Goal: Information Seeking & Learning: Learn about a topic

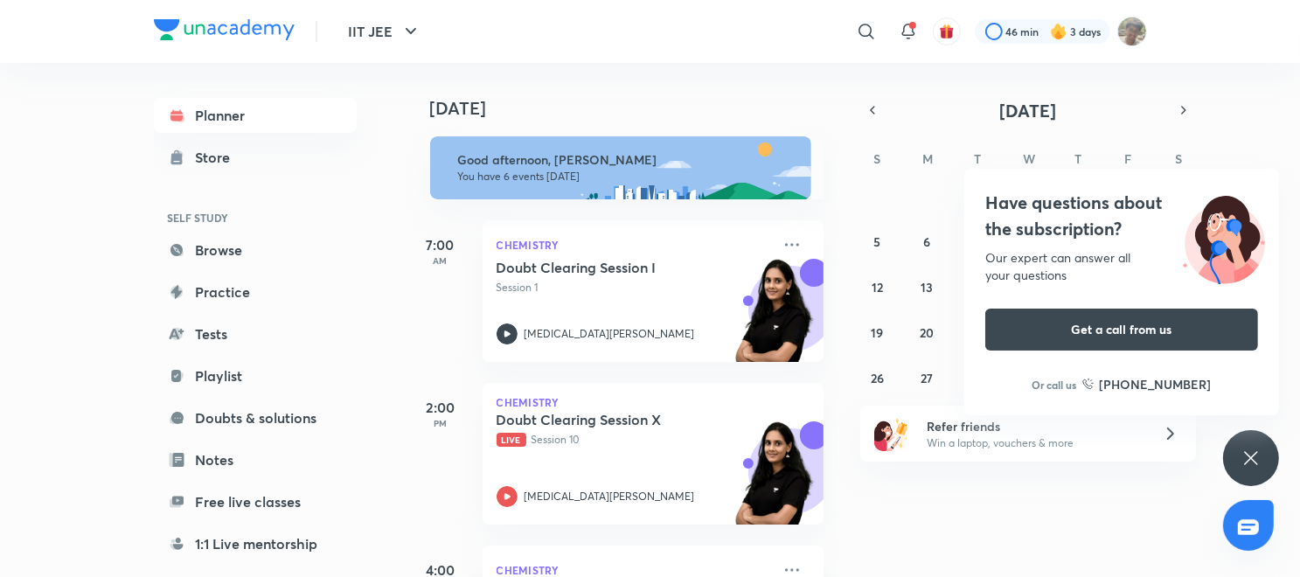
scroll to position [190, 0]
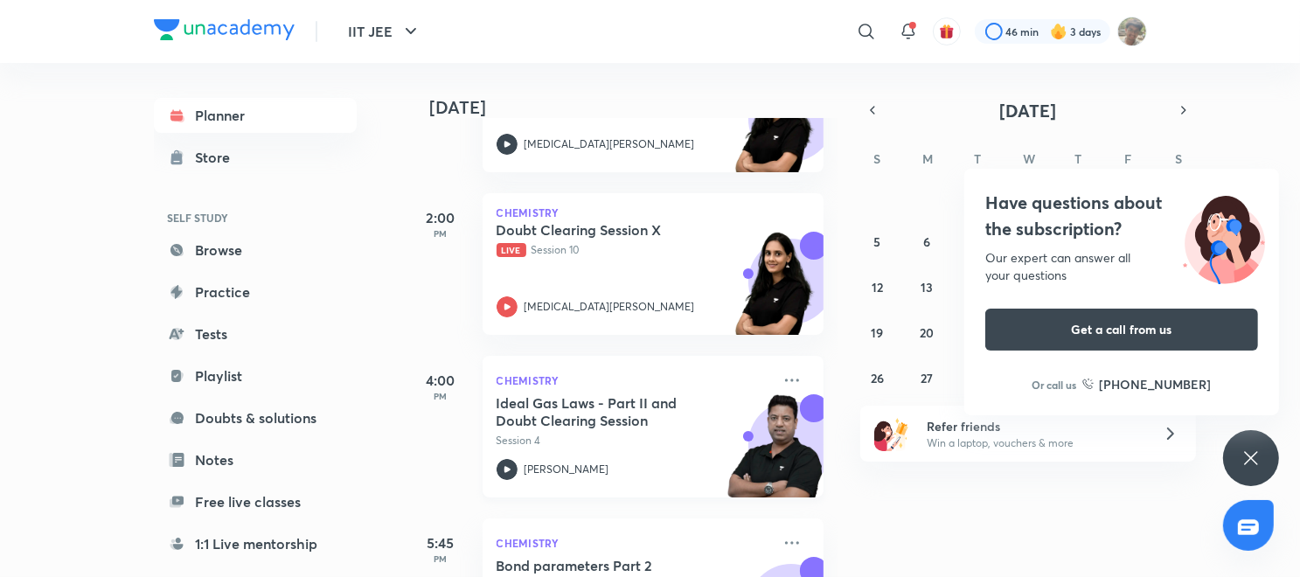
click at [530, 472] on p "[PERSON_NAME]" at bounding box center [566, 469] width 85 height 16
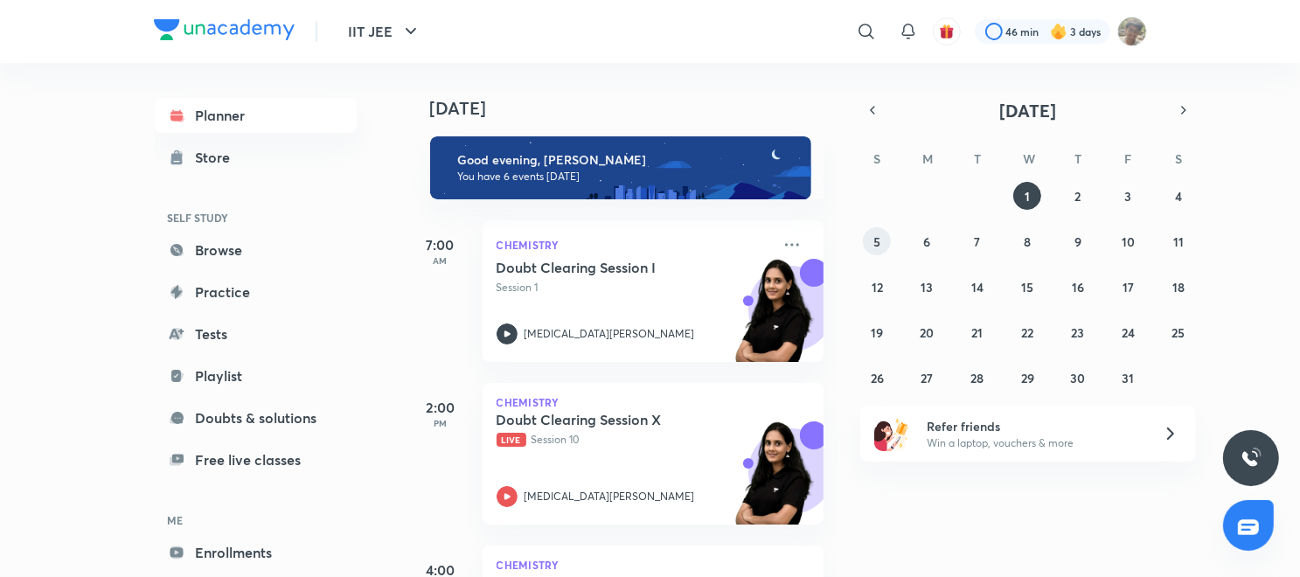
click at [875, 246] on abbr "5" at bounding box center [876, 241] width 7 height 17
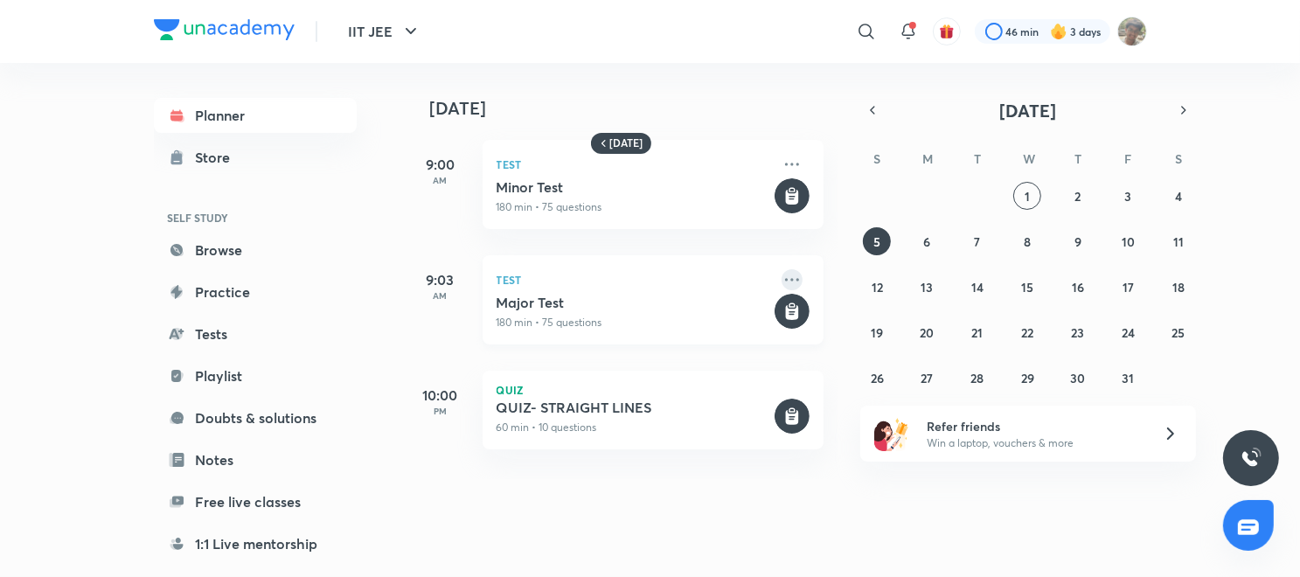
click at [781, 278] on icon at bounding box center [791, 279] width 21 height 21
click at [666, 316] on p "180 min • 75 questions" at bounding box center [633, 323] width 274 height 16
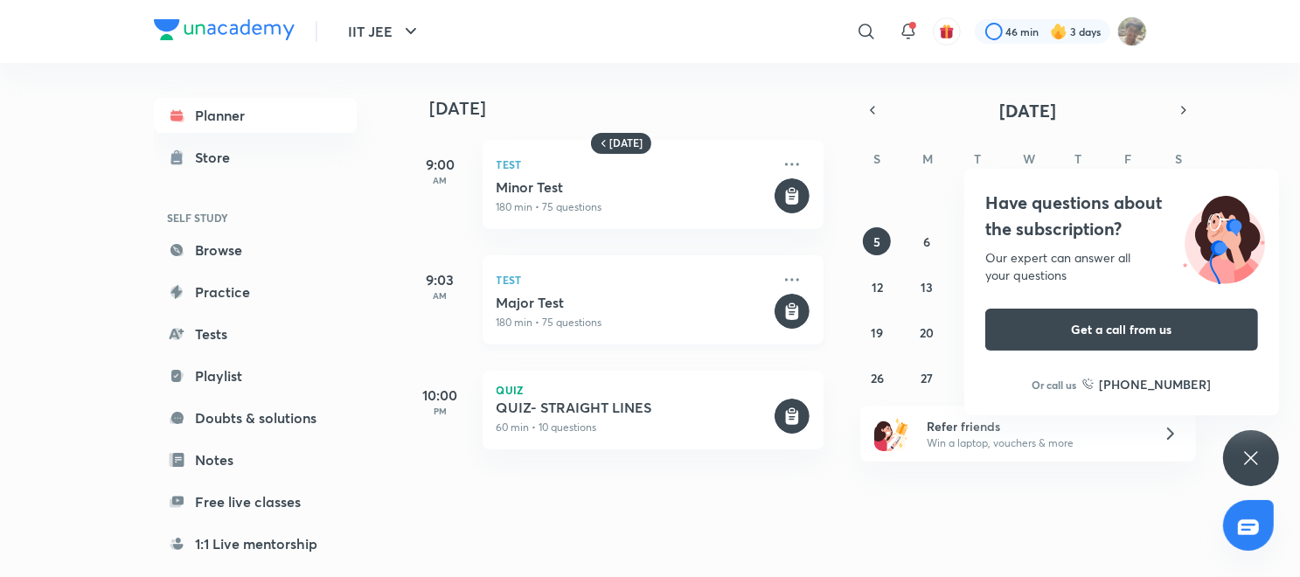
click at [686, 298] on h5 "Major Test" at bounding box center [633, 302] width 274 height 17
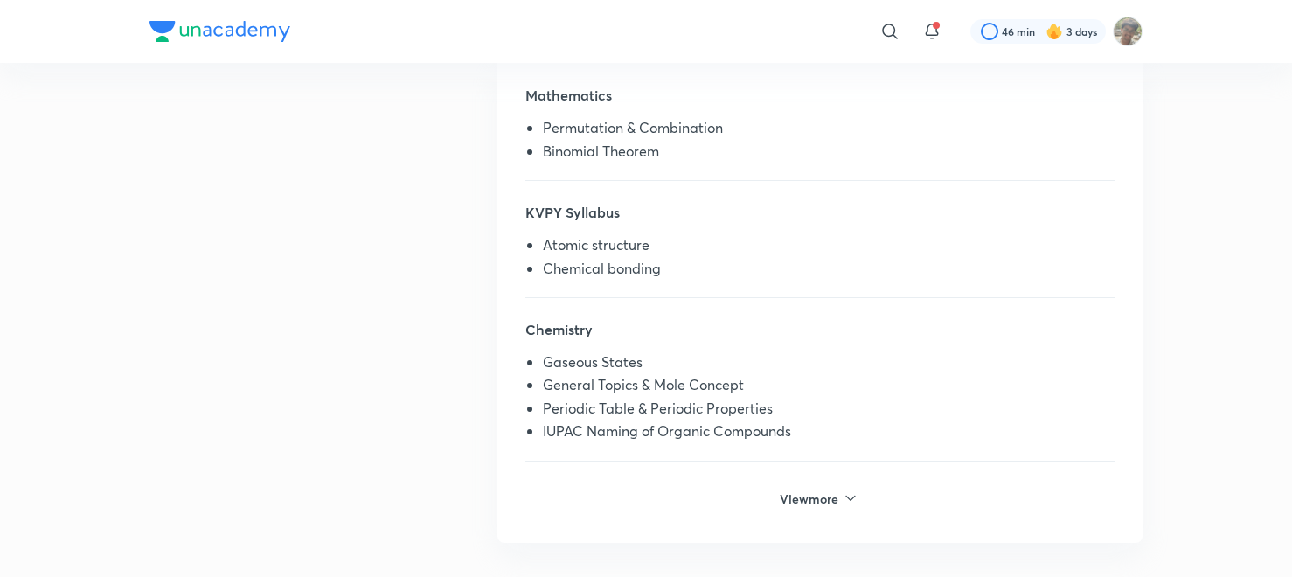
scroll to position [455, 0]
click at [823, 504] on div "View more" at bounding box center [819, 510] width 589 height 60
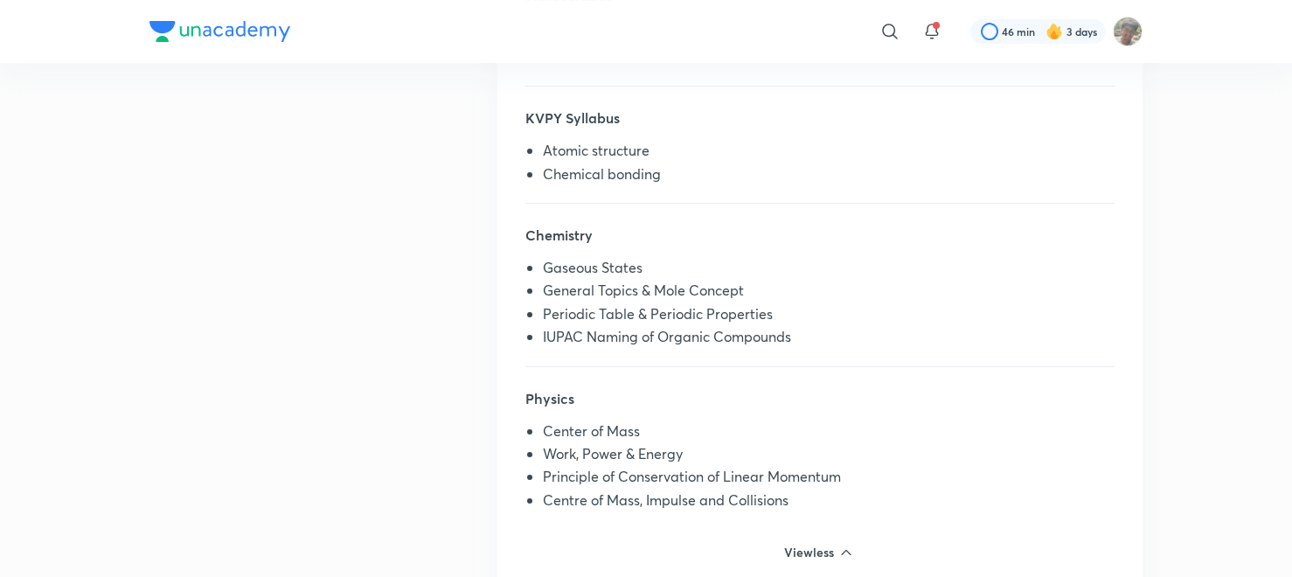
scroll to position [937, 0]
